Goal: Obtain resource: Download file/media

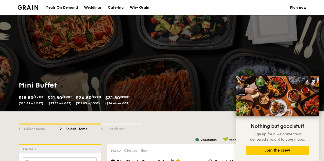
click at [54, 7] on div "Meals On Demand" at bounding box center [61, 7] width 32 height 15
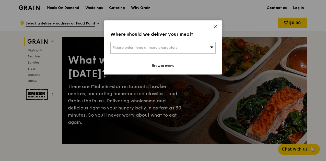
click at [213, 47] on icon at bounding box center [211, 48] width 3 height 2
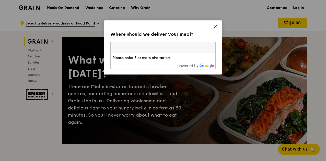
click at [196, 47] on input "search" at bounding box center [163, 47] width 105 height 11
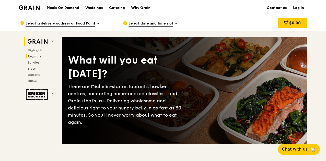
click at [35, 56] on span "Regulars" at bounding box center [35, 57] width 14 height 4
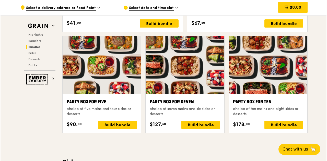
scroll to position [1027, 0]
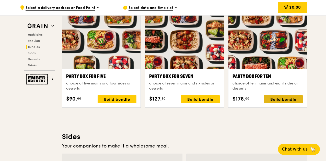
click at [284, 98] on div "Build bundle" at bounding box center [283, 99] width 39 height 8
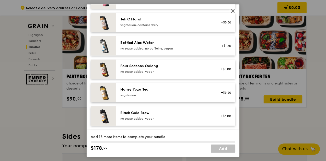
scroll to position [632, 0]
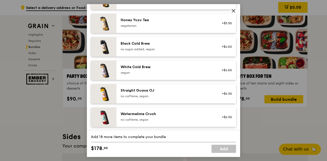
click at [235, 10] on icon at bounding box center [233, 10] width 5 height 5
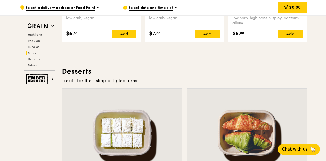
scroll to position [1308, 0]
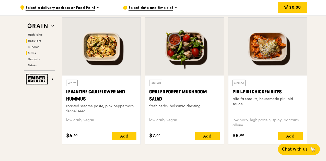
click at [36, 40] on span "Regulars" at bounding box center [35, 41] width 14 height 4
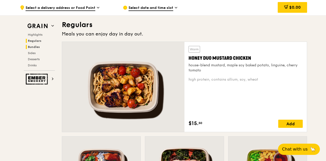
scroll to position [336, 0]
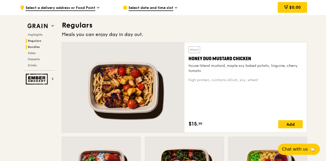
click at [32, 46] on span "Bundles" at bounding box center [34, 47] width 12 height 4
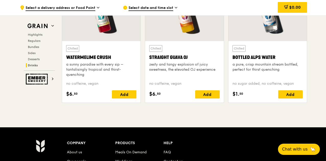
scroll to position [2168, 0]
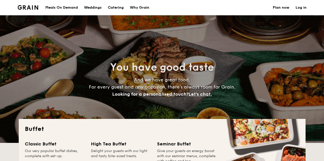
select select
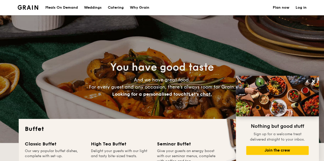
click at [59, 7] on div "Meals On Demand" at bounding box center [61, 7] width 32 height 15
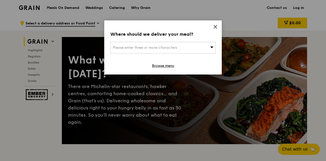
click at [215, 27] on icon at bounding box center [215, 26] width 3 height 3
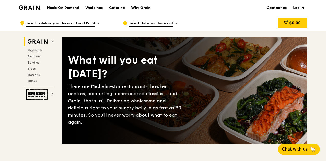
click at [116, 7] on div "Catering" at bounding box center [117, 7] width 16 height 15
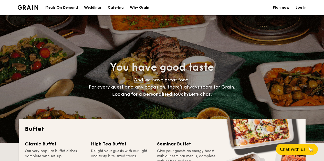
select select
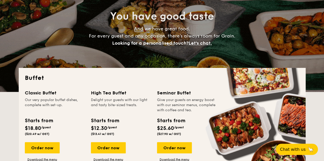
scroll to position [77, 0]
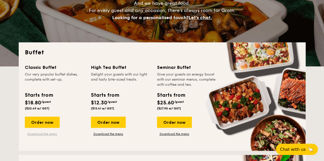
click at [40, 133] on link "Download the menu" at bounding box center [42, 134] width 35 height 4
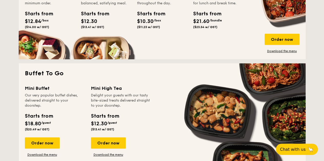
scroll to position [307, 0]
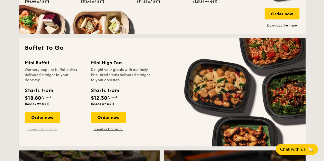
click at [38, 128] on link "Download the menu" at bounding box center [42, 129] width 35 height 4
